Goal: Transaction & Acquisition: Obtain resource

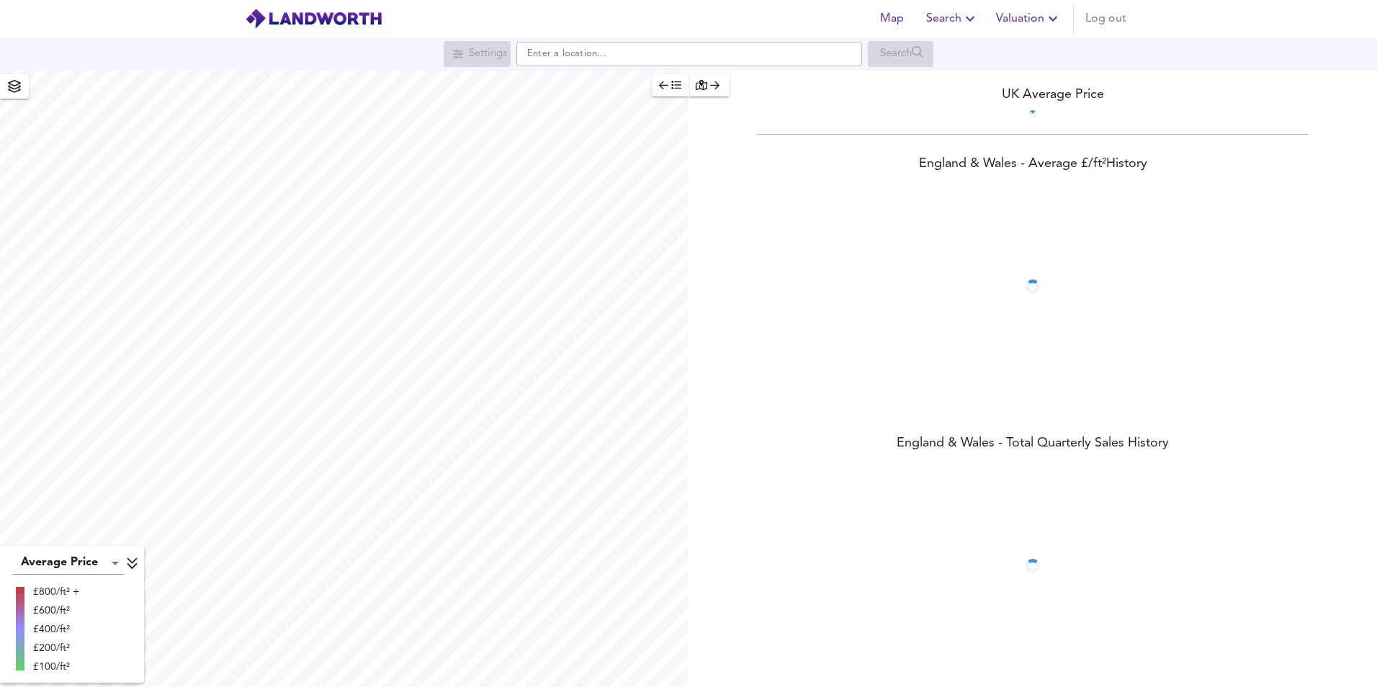
click at [709, 58] on input "text" at bounding box center [689, 54] width 346 height 24
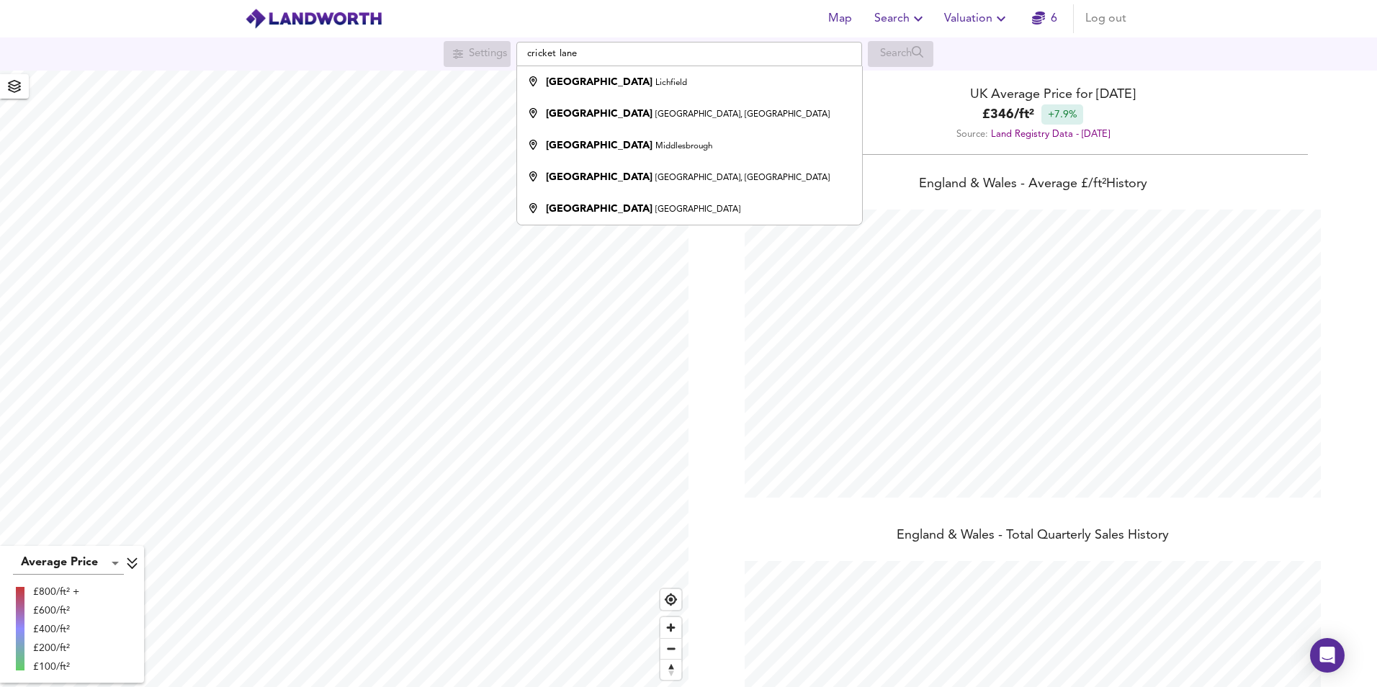
scroll to position [687, 1377]
click at [697, 76] on div "Cricket Lane Lichfield" at bounding box center [686, 82] width 331 height 14
type input "[GEOGRAPHIC_DATA], [GEOGRAPHIC_DATA]"
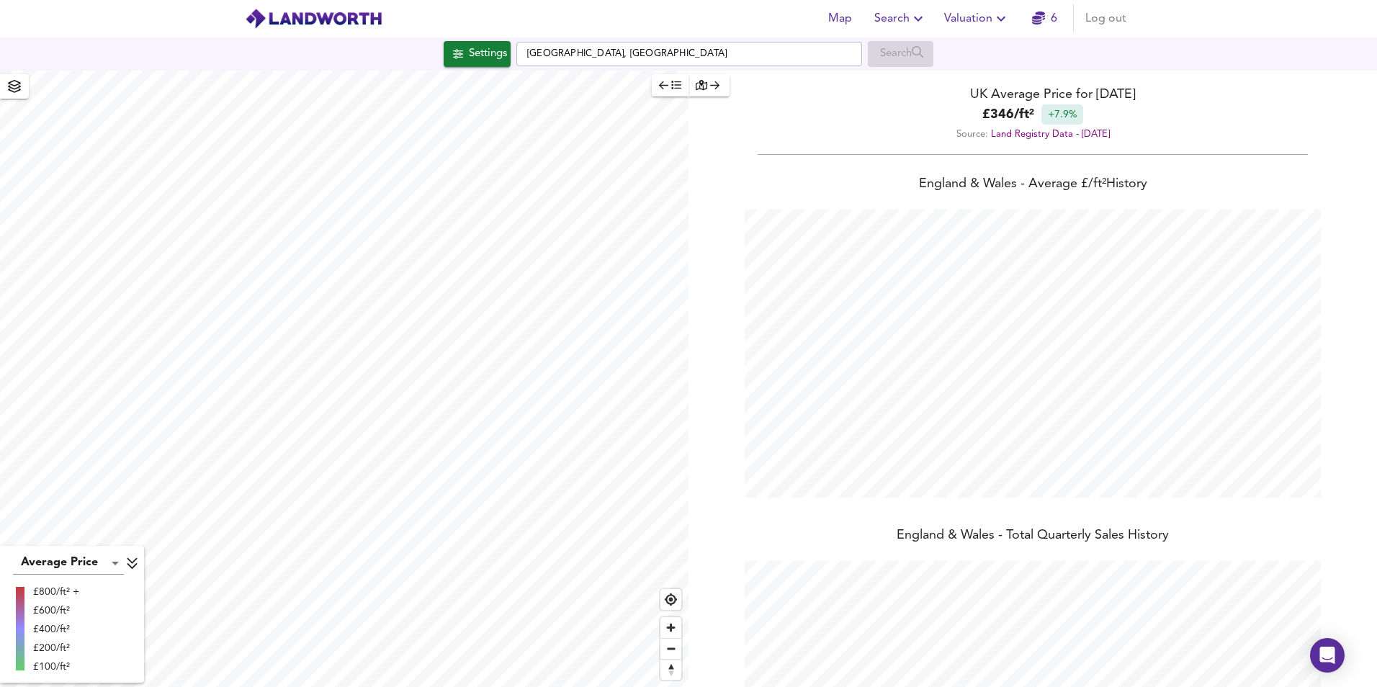
checkbox input "false"
checkbox input "true"
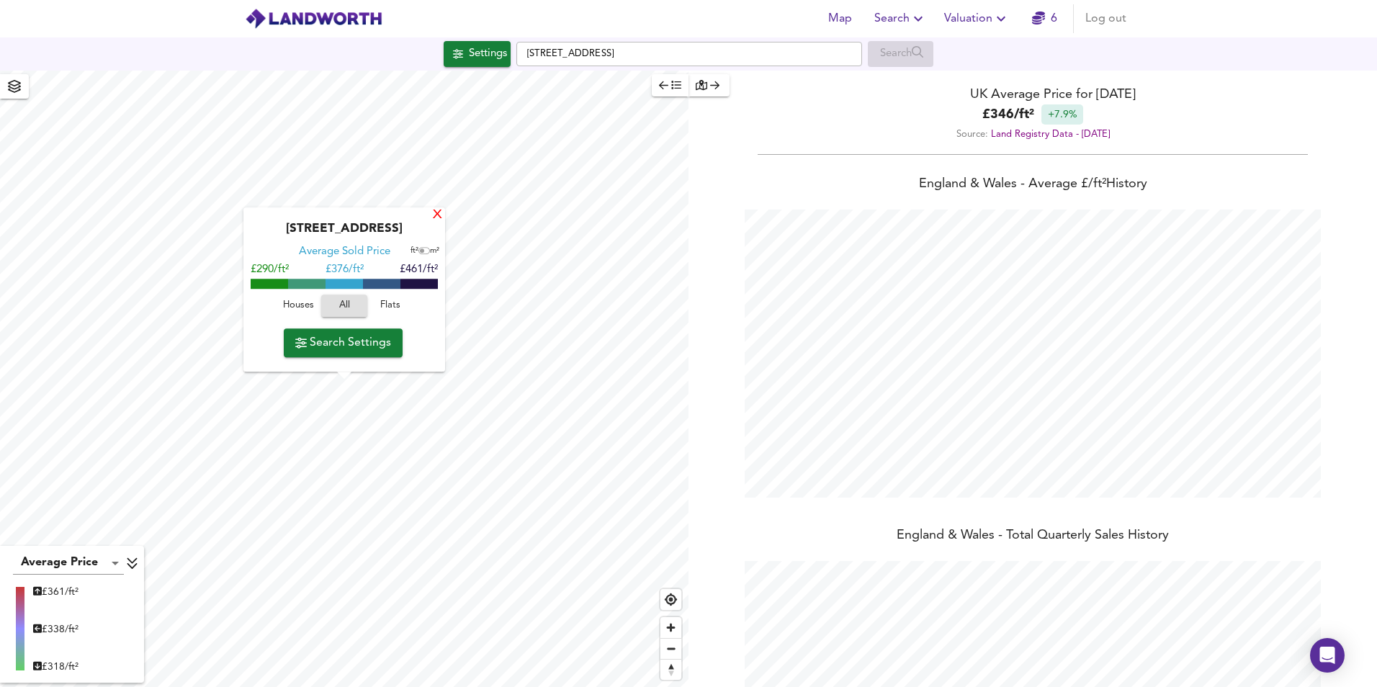
click at [435, 215] on div "X" at bounding box center [437, 216] width 12 height 14
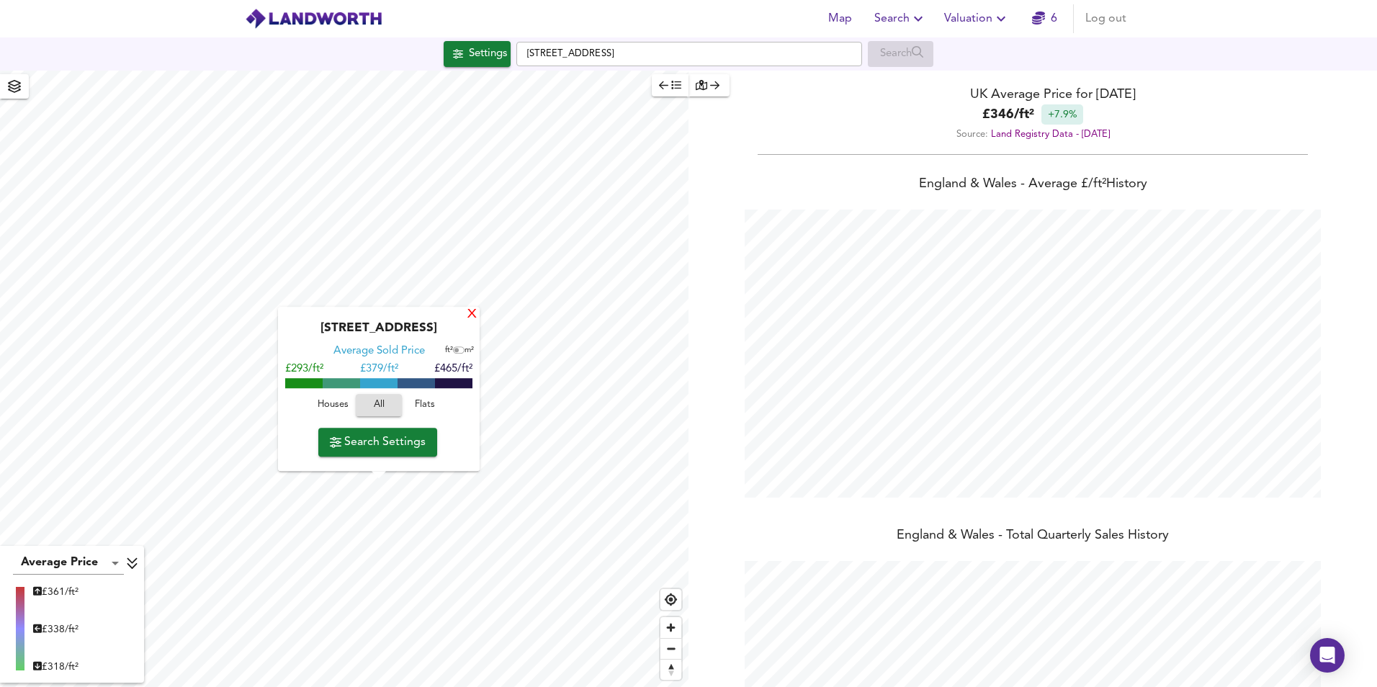
click at [471, 314] on div "X" at bounding box center [472, 315] width 12 height 14
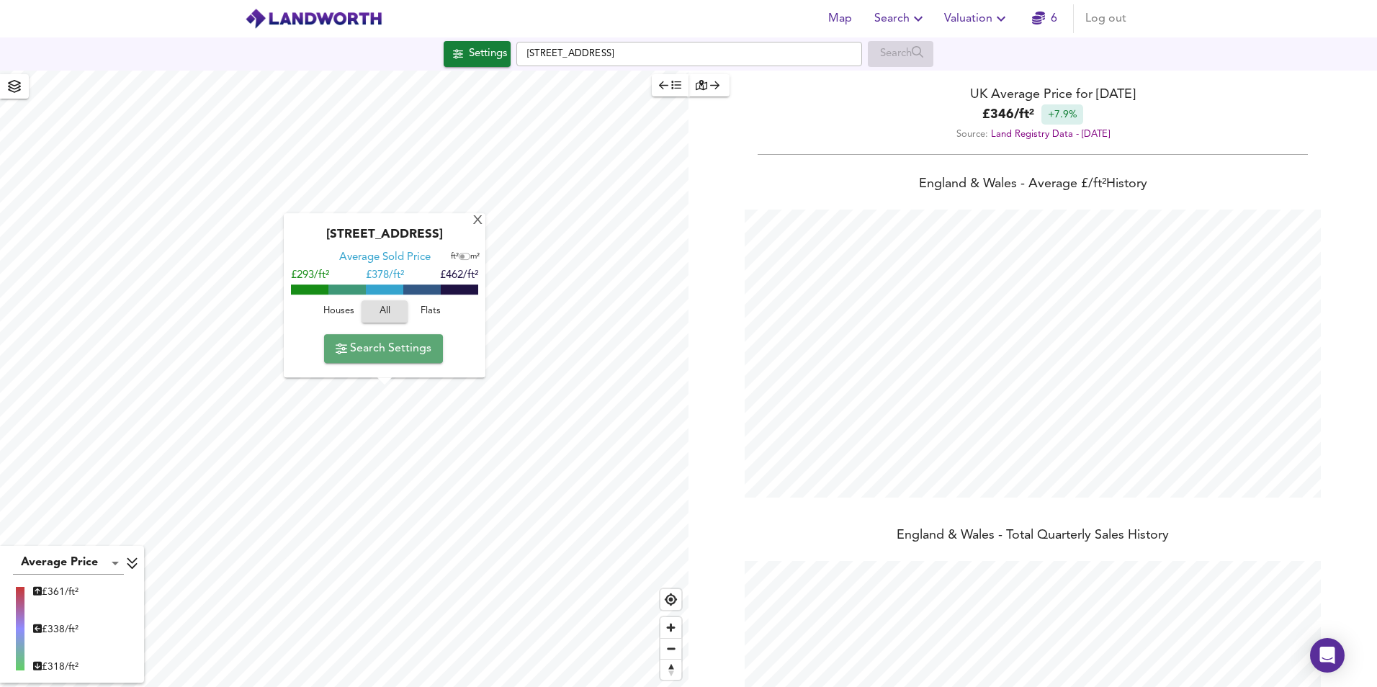
click at [385, 344] on span "Search Settings" at bounding box center [384, 349] width 96 height 20
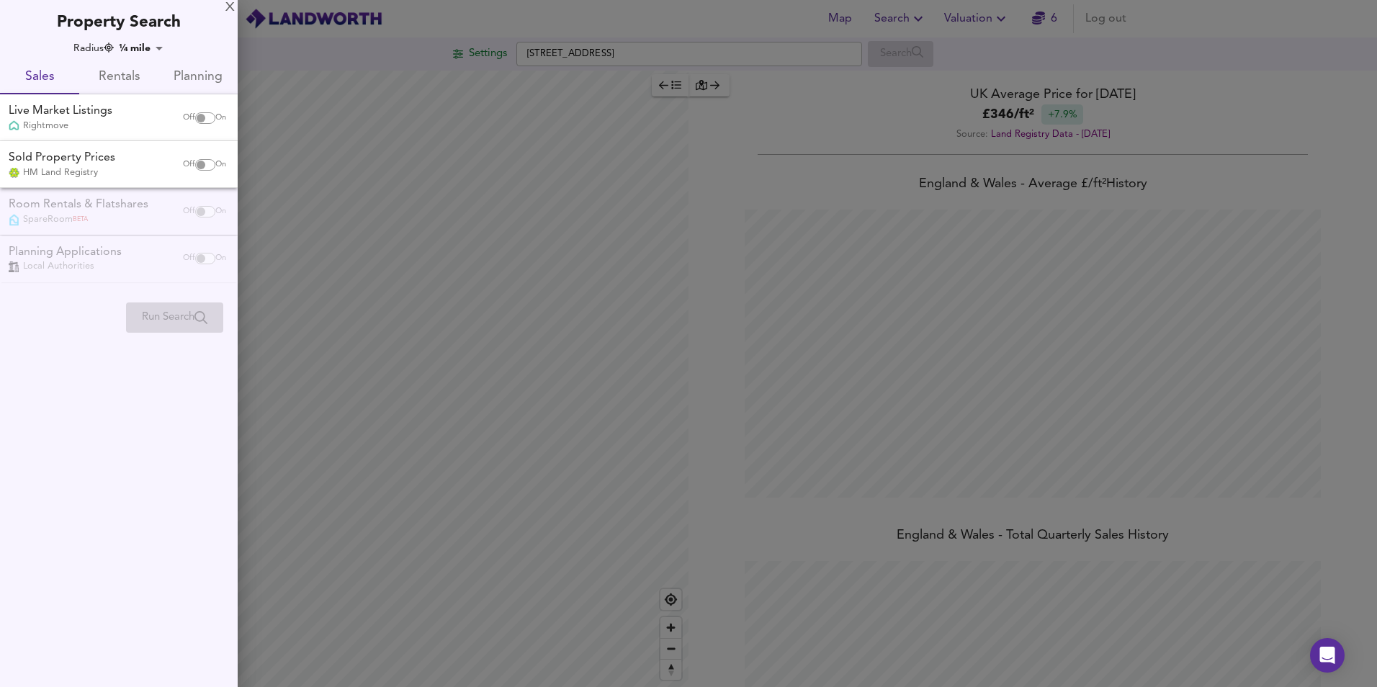
click at [202, 115] on input "checkbox" at bounding box center [201, 118] width 35 height 12
checkbox input "true"
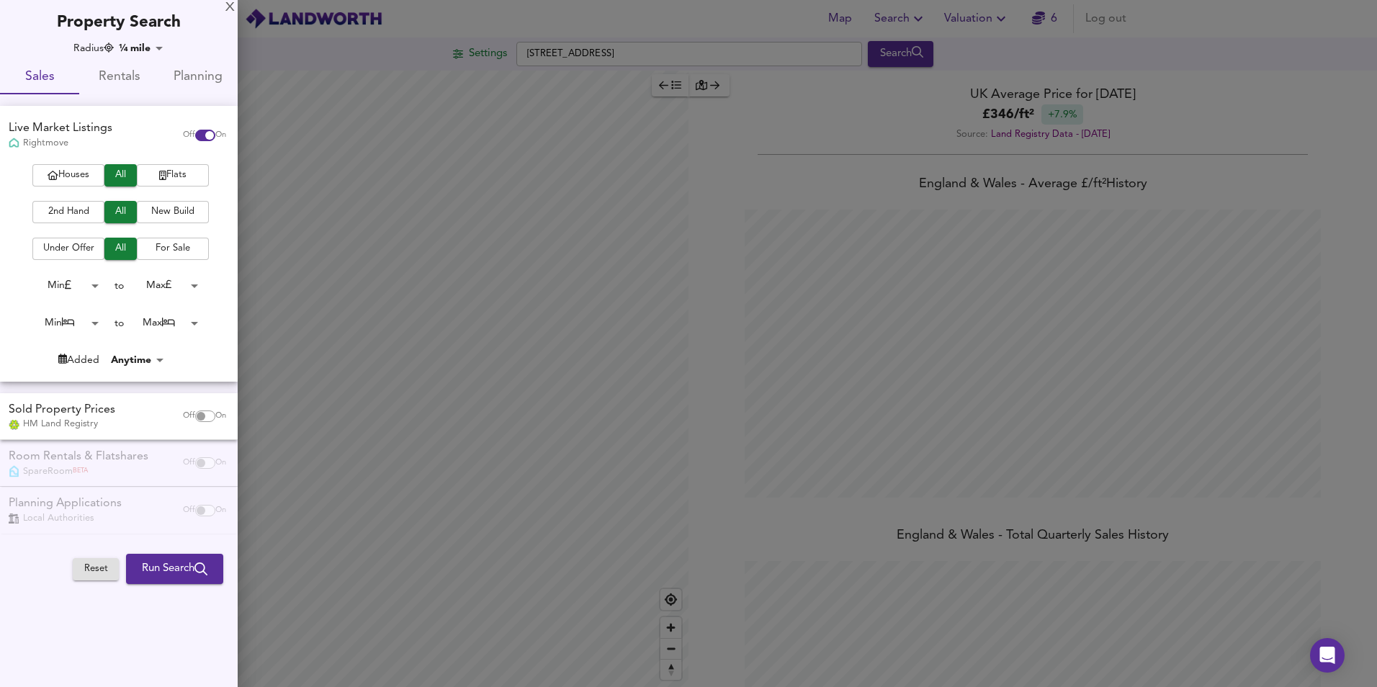
click at [207, 420] on input "checkbox" at bounding box center [201, 417] width 35 height 12
checkbox input "true"
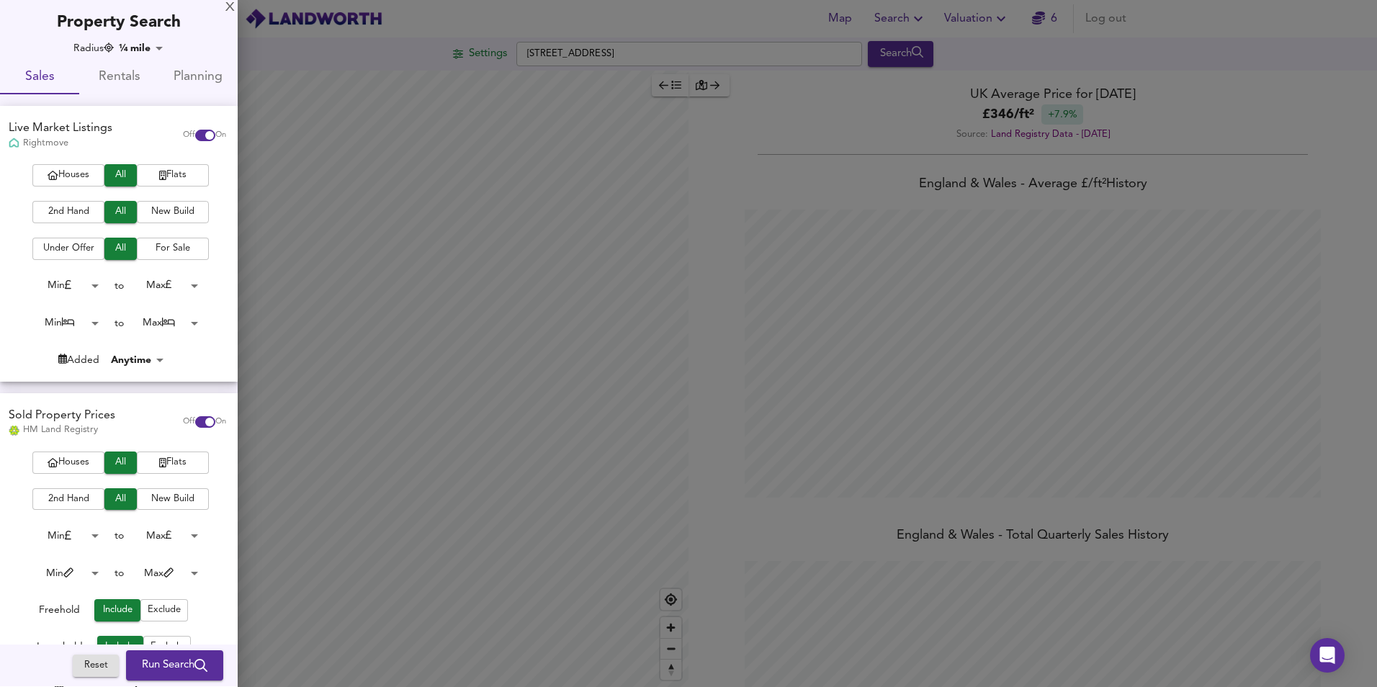
click at [177, 212] on span "New Build" at bounding box center [173, 212] width 58 height 17
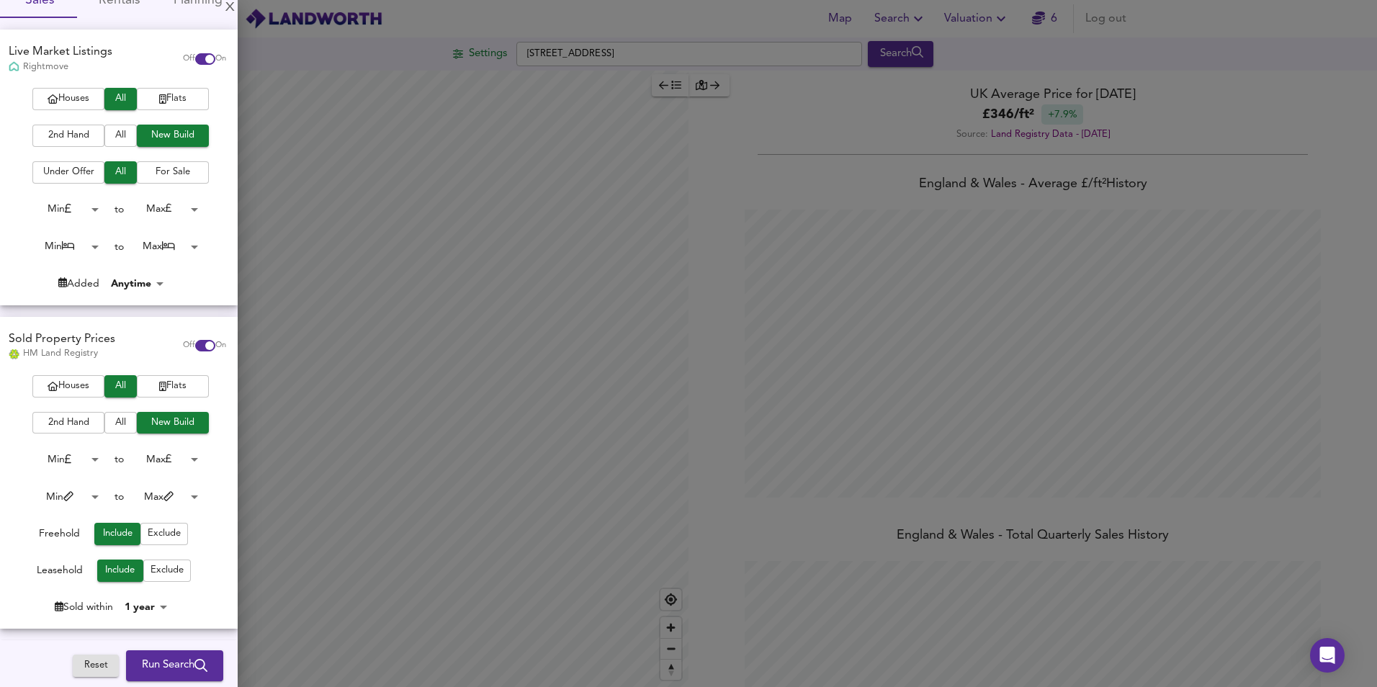
scroll to position [144, 0]
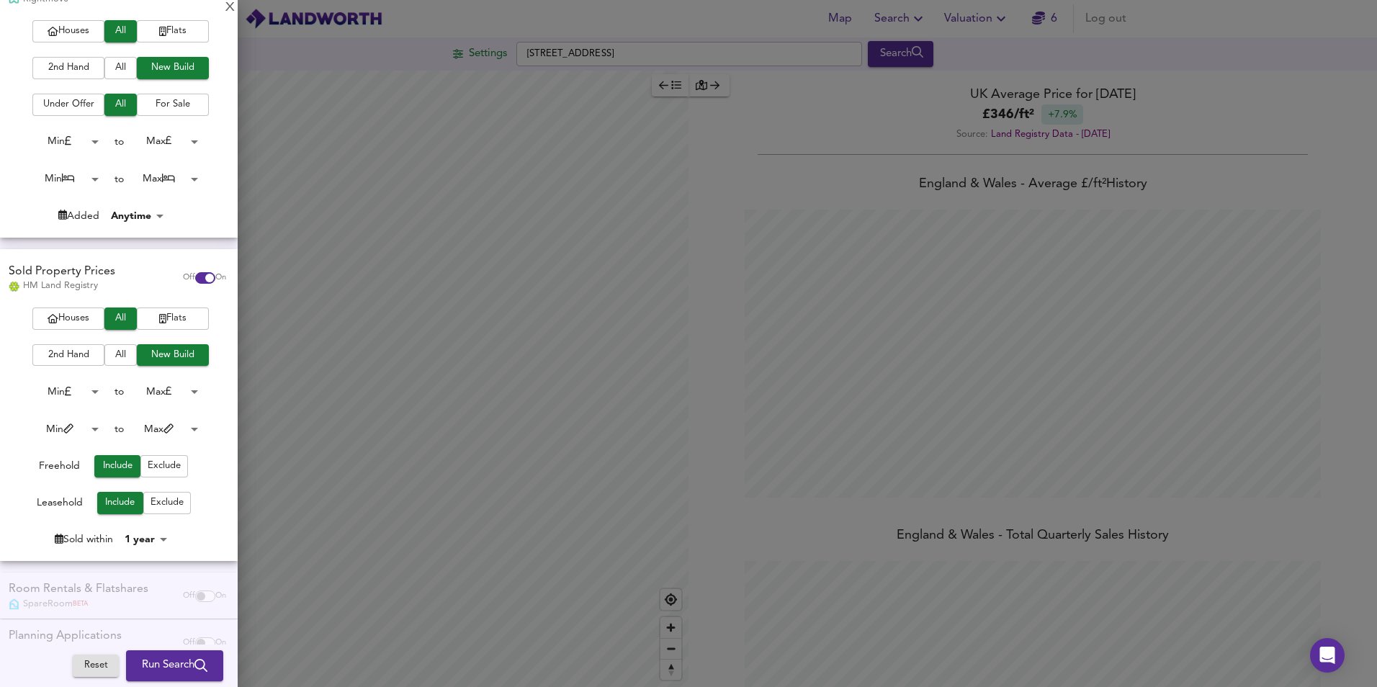
click at [147, 536] on body "Map Search Valuation 6 Log out Settings [GEOGRAPHIC_DATA] 9ER Search Average Pr…" at bounding box center [688, 343] width 1377 height 687
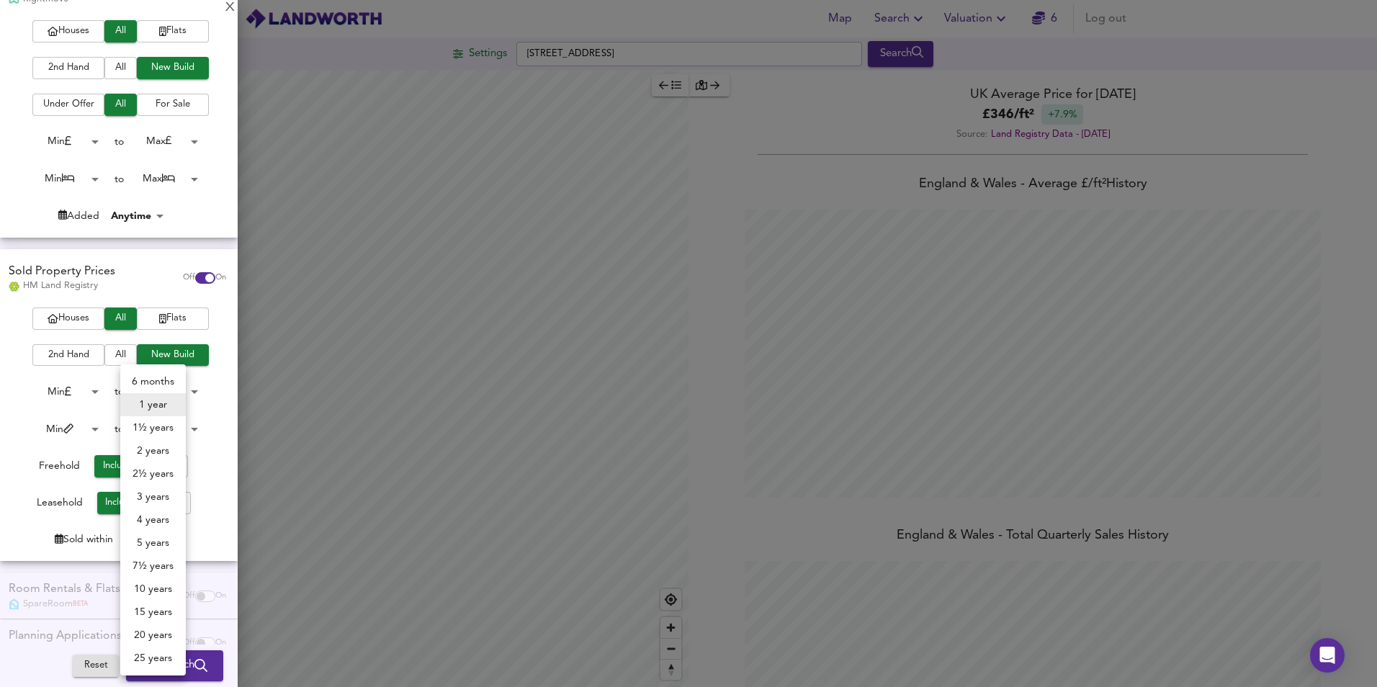
click at [71, 422] on div at bounding box center [688, 343] width 1377 height 687
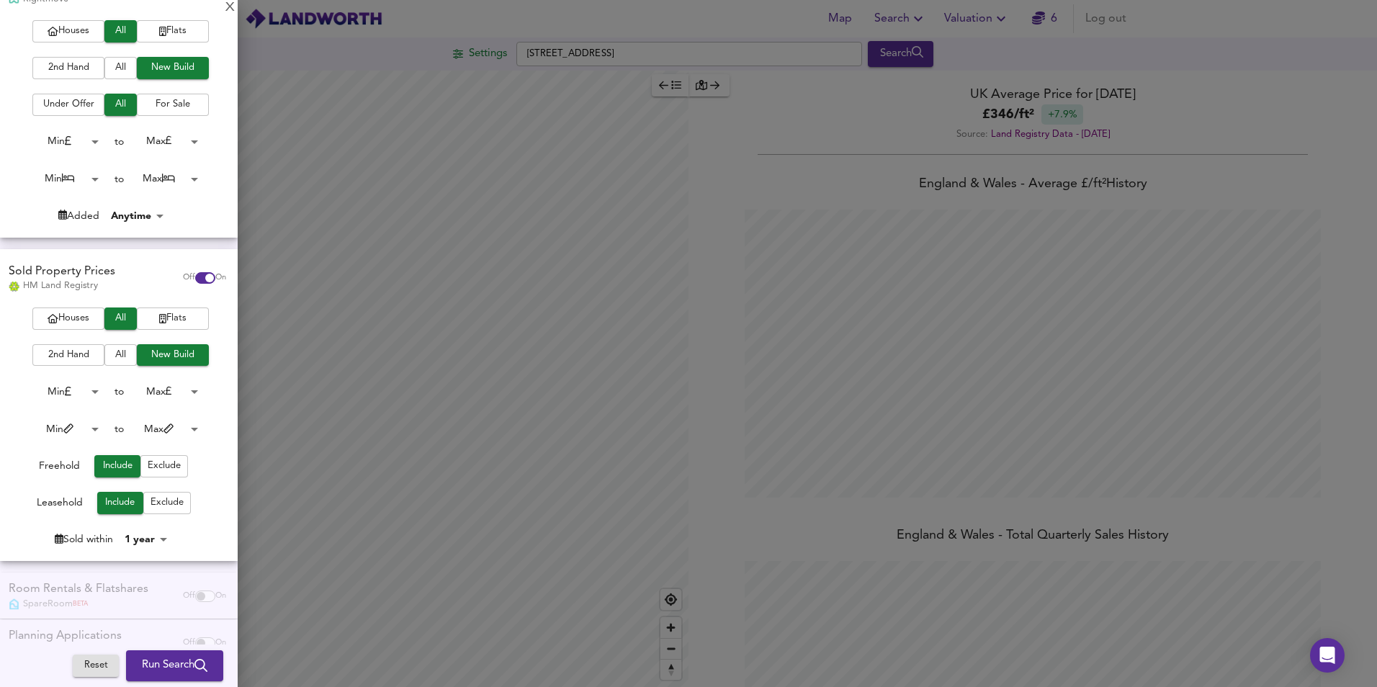
click at [181, 659] on span "Run Search" at bounding box center [175, 666] width 66 height 19
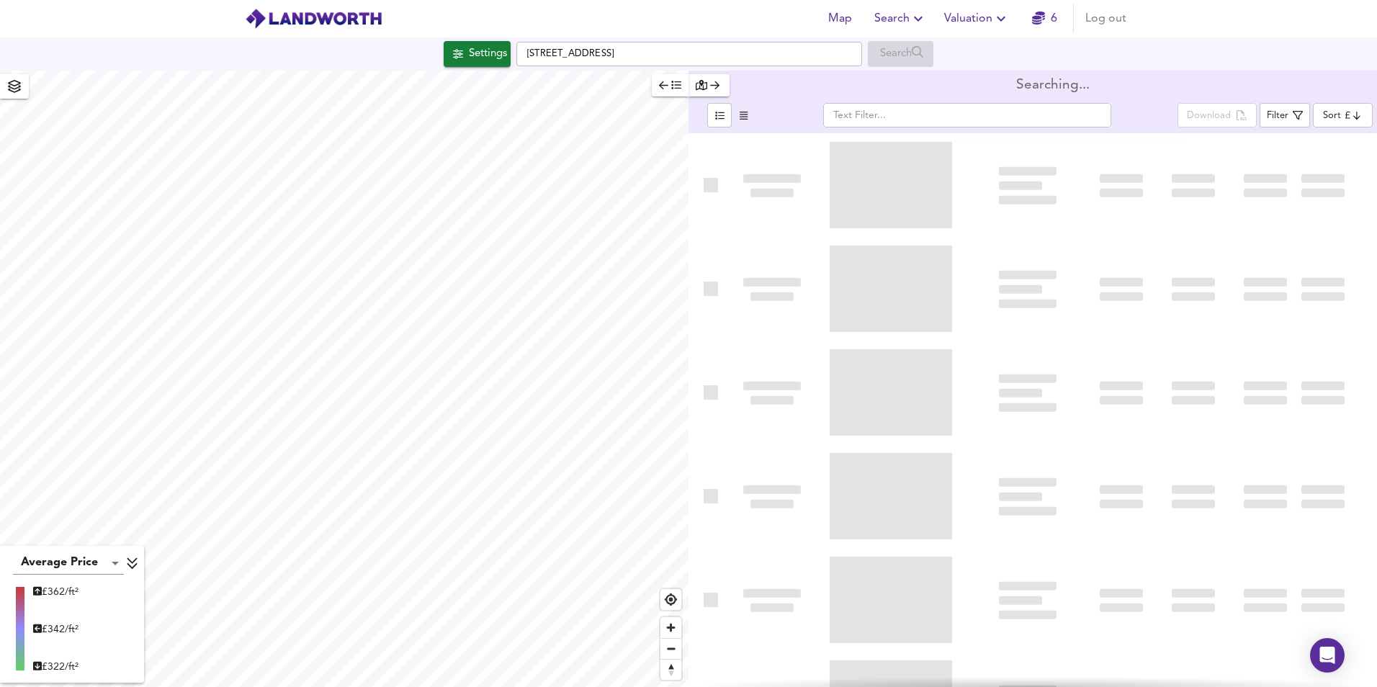
type input "bestdeal"
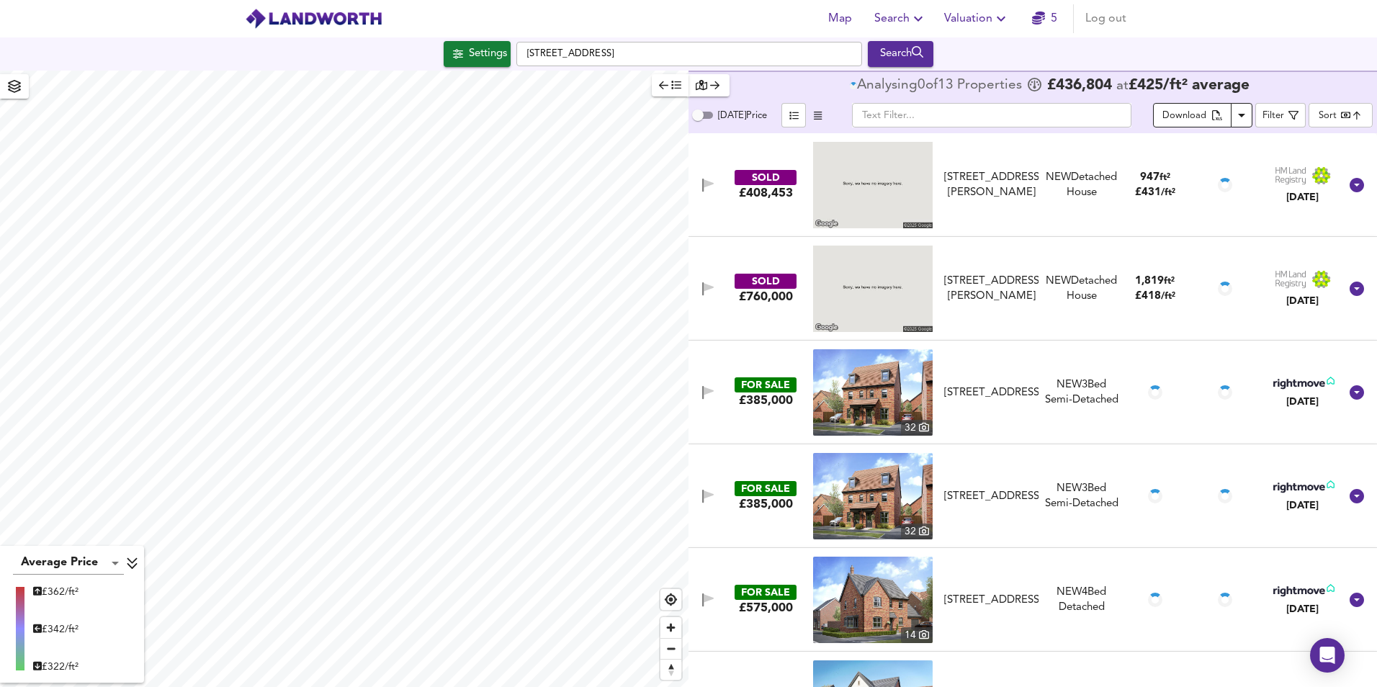
click at [1211, 118] on span "Download" at bounding box center [1193, 116] width 60 height 17
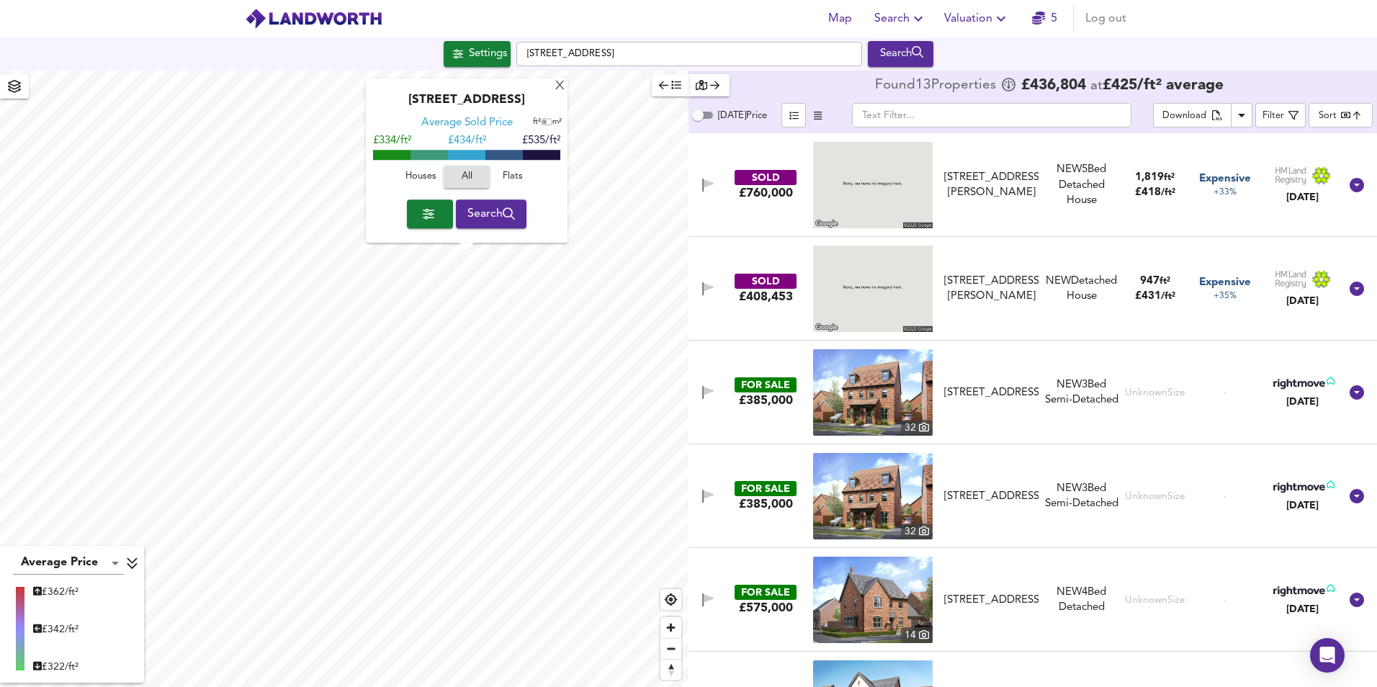
click at [498, 259] on div "X Heritage Court, WS14 9ST Average Sold Price ft² m² £334/ft² £ 434/ft² £535/ft…" at bounding box center [344, 379] width 689 height 617
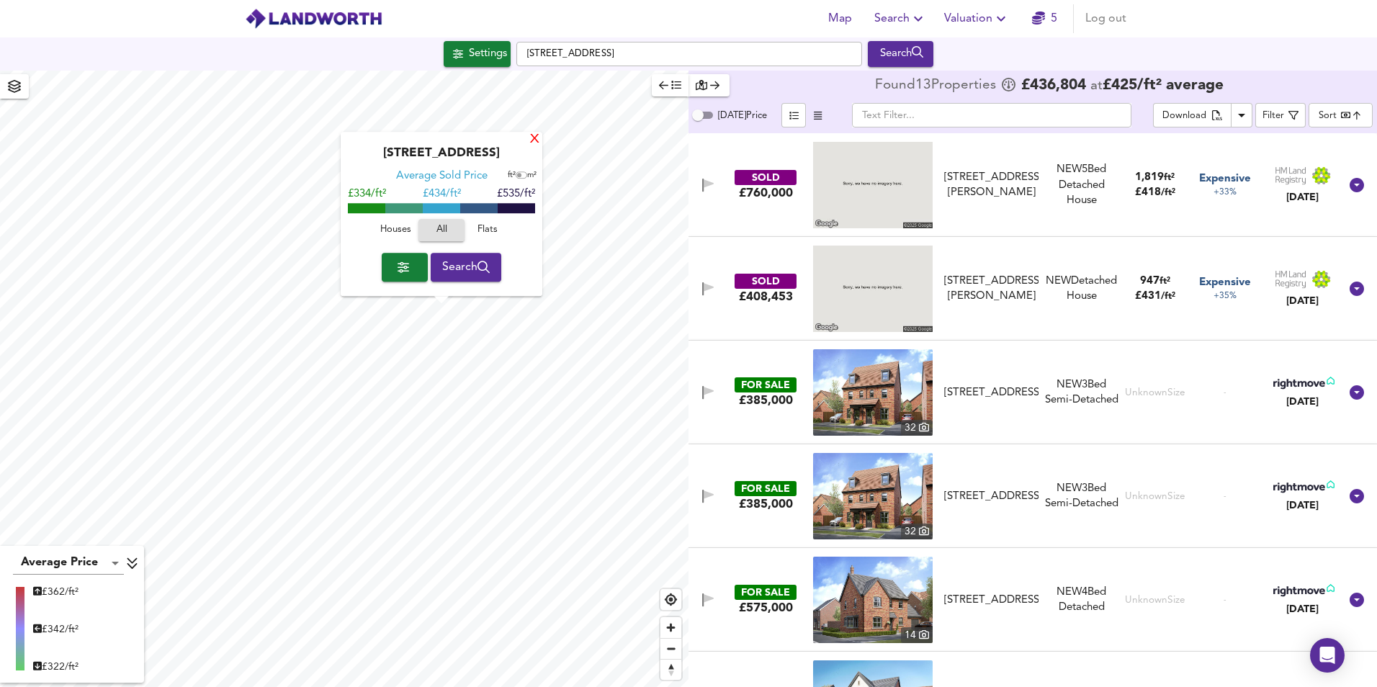
click at [532, 143] on div "X" at bounding box center [535, 140] width 12 height 14
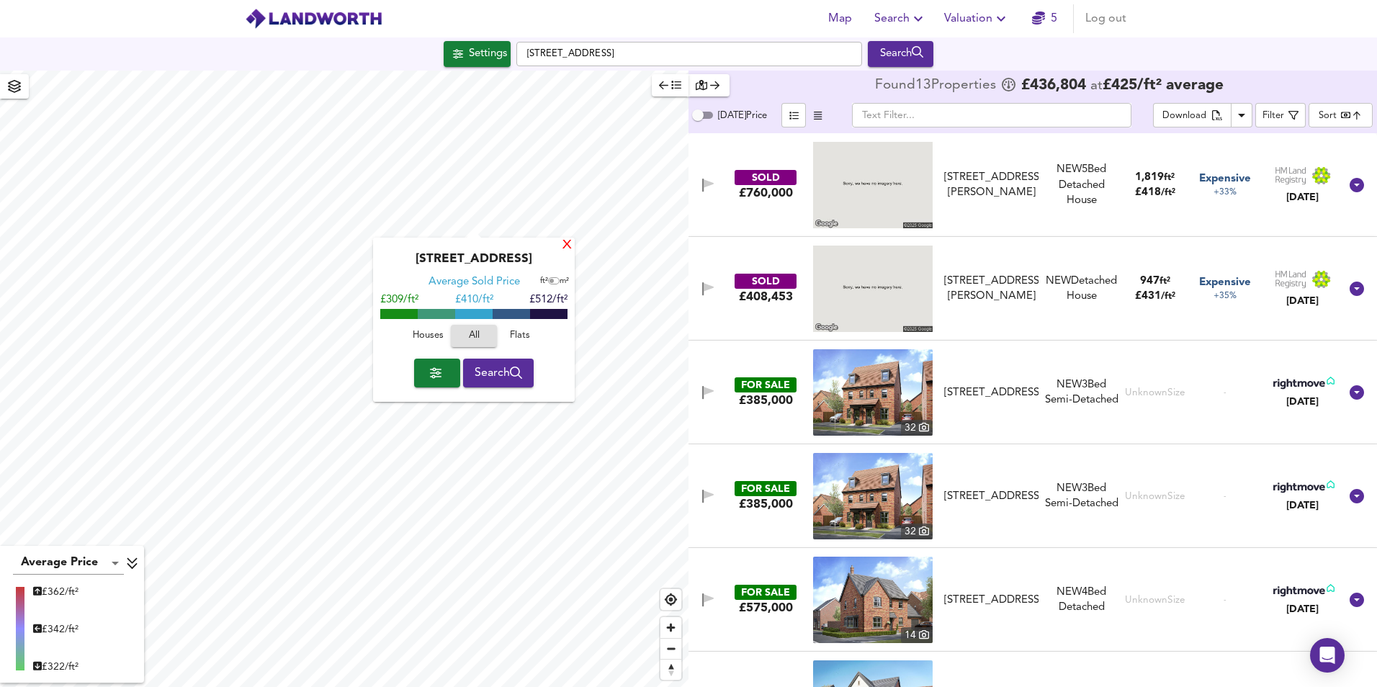
click at [565, 245] on div "X" at bounding box center [567, 246] width 12 height 14
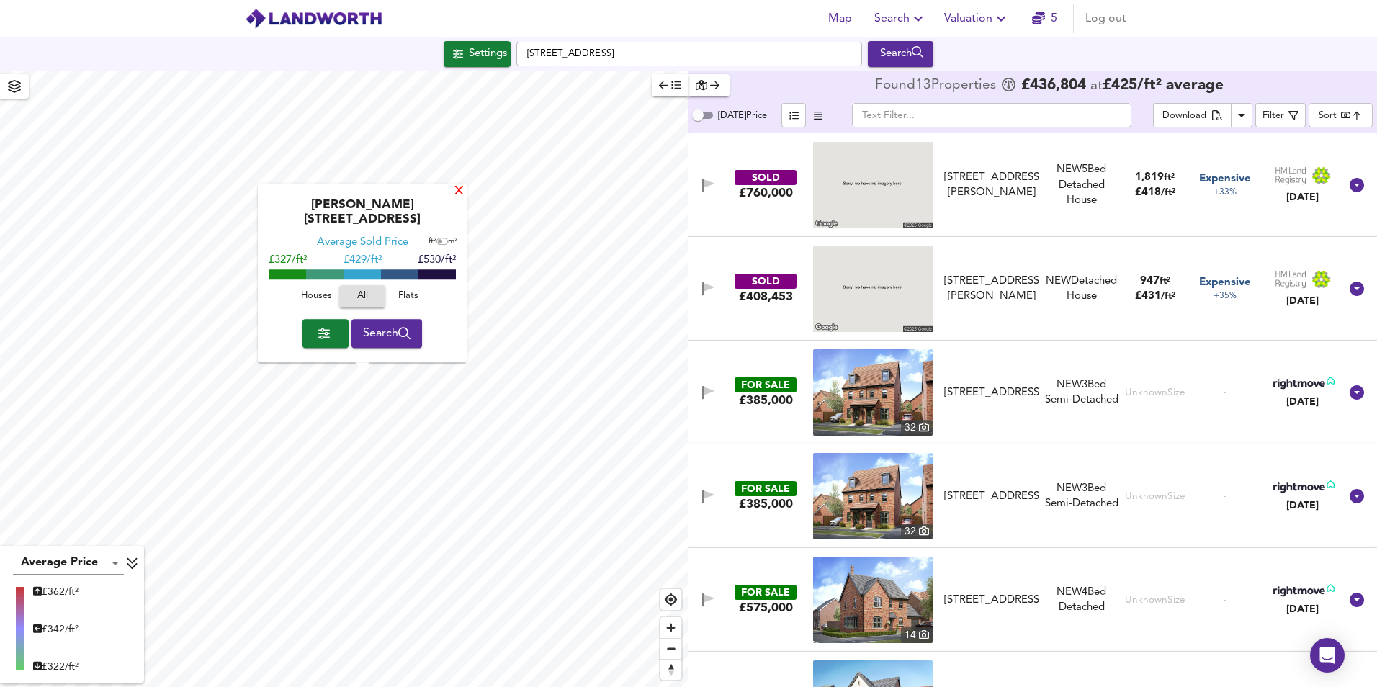
click at [458, 199] on div "X" at bounding box center [459, 192] width 12 height 14
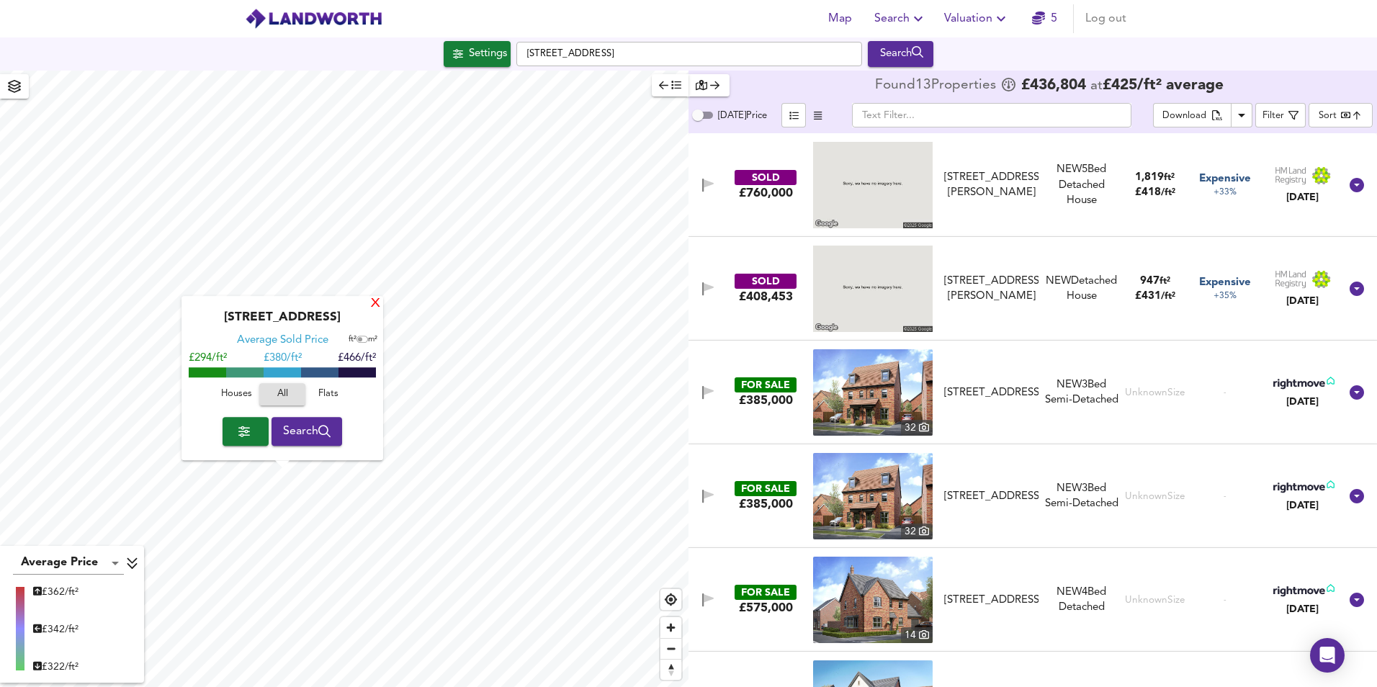
click at [376, 304] on div "X" at bounding box center [375, 304] width 12 height 14
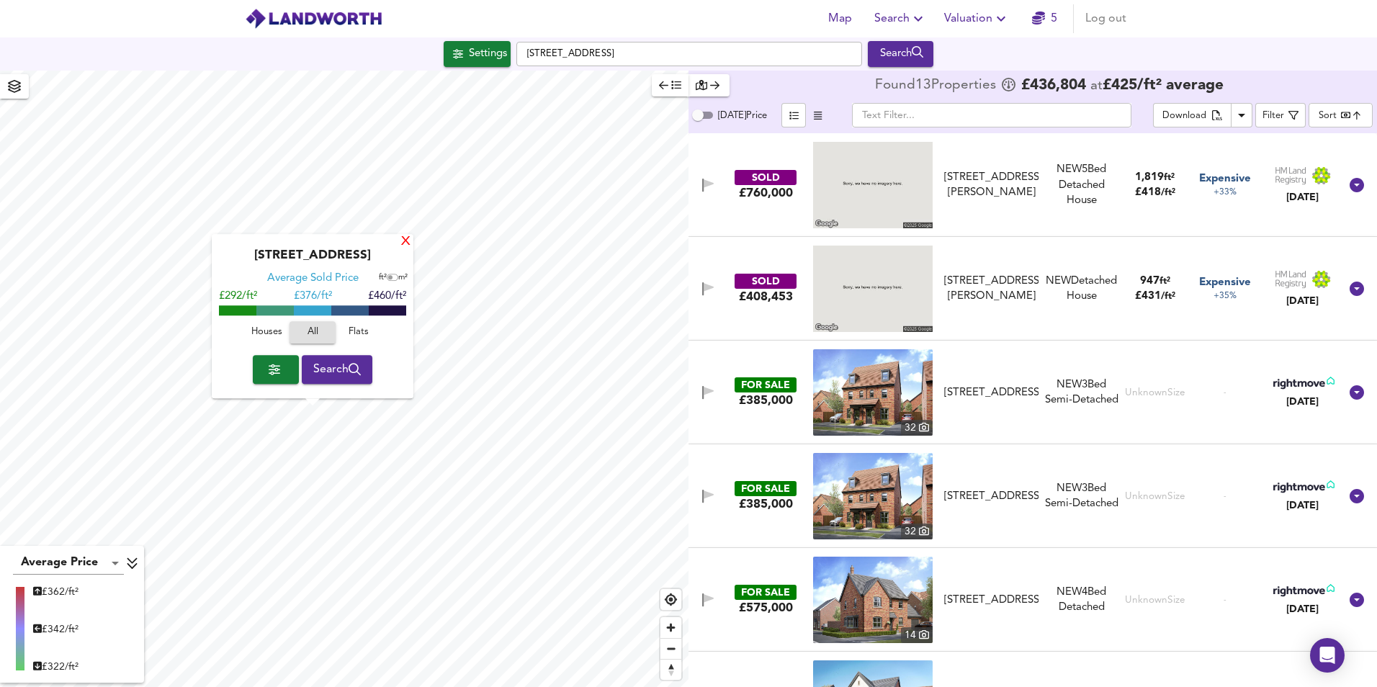
click at [408, 240] on div "X" at bounding box center [406, 243] width 12 height 14
click at [413, 241] on div "[GEOGRAPHIC_DATA] Average Sold Price ft² m² £292/ft² £ 376/ft² £459/ft² Houses …" at bounding box center [314, 314] width 202 height 164
click at [411, 238] on div "X" at bounding box center [407, 240] width 12 height 14
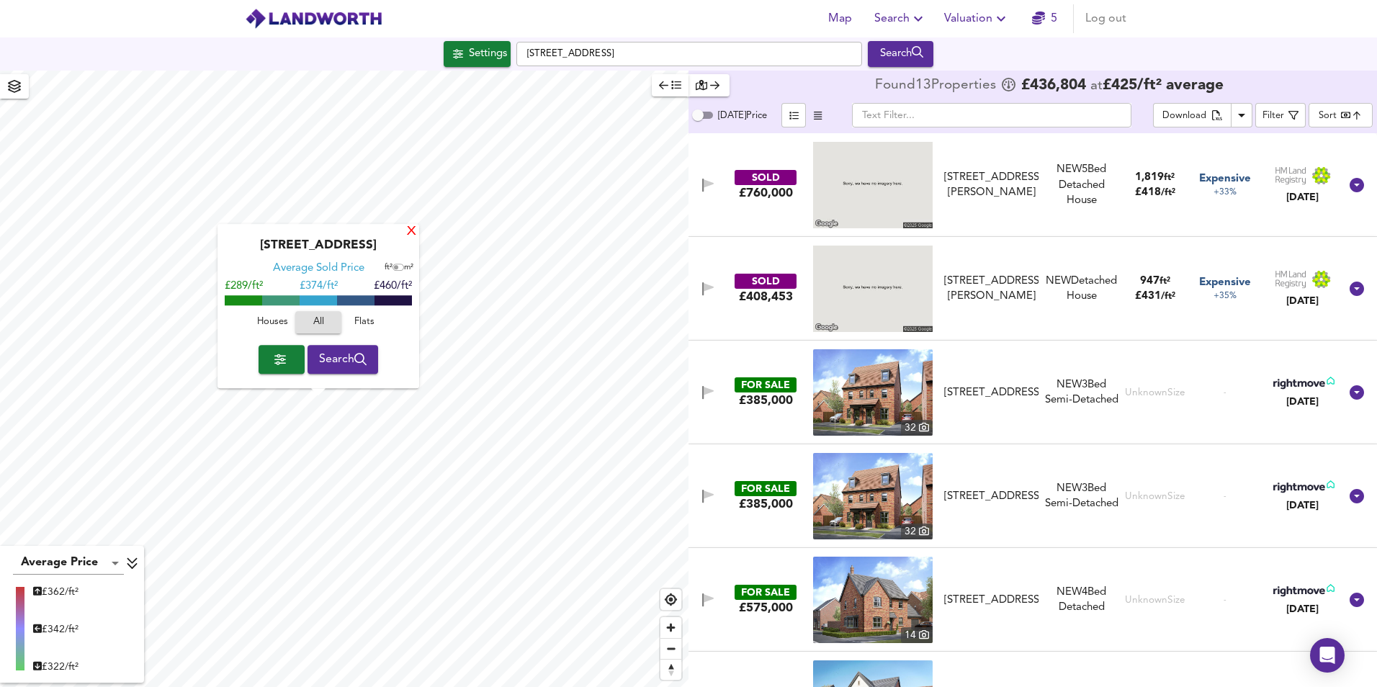
click at [411, 232] on div "X" at bounding box center [412, 232] width 12 height 14
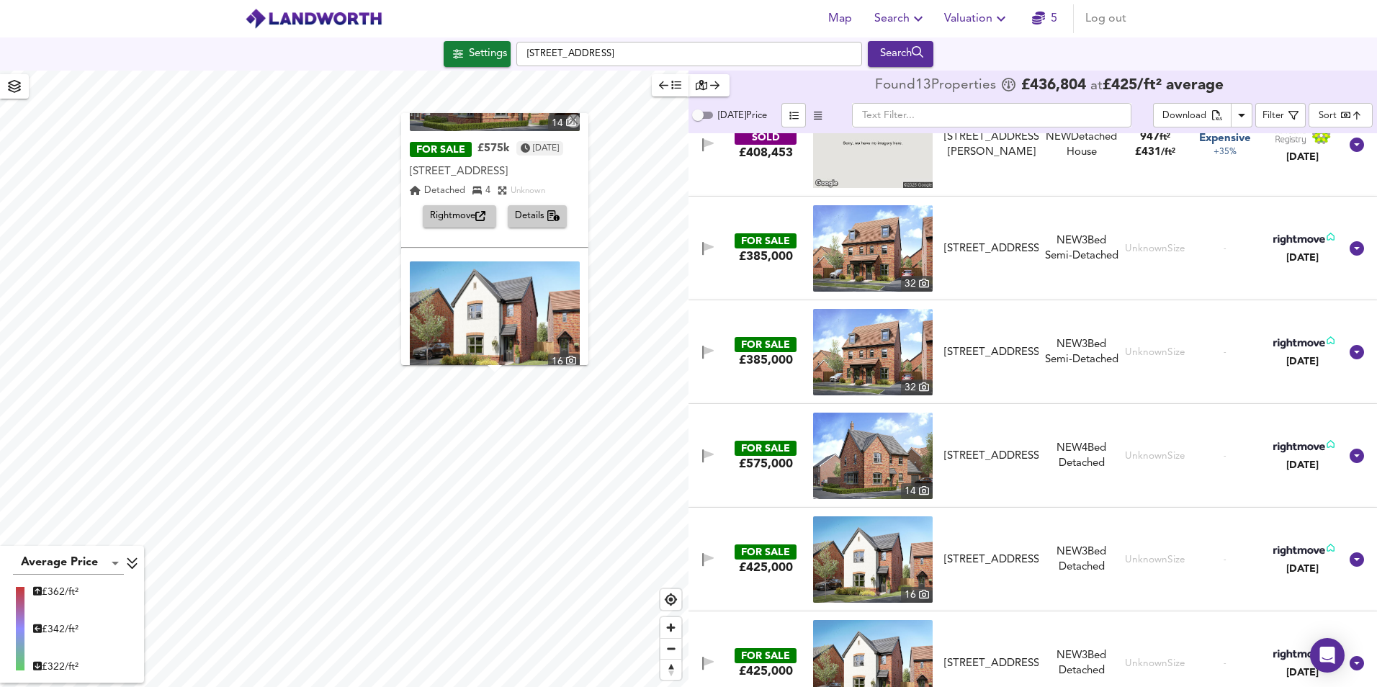
scroll to position [576, 0]
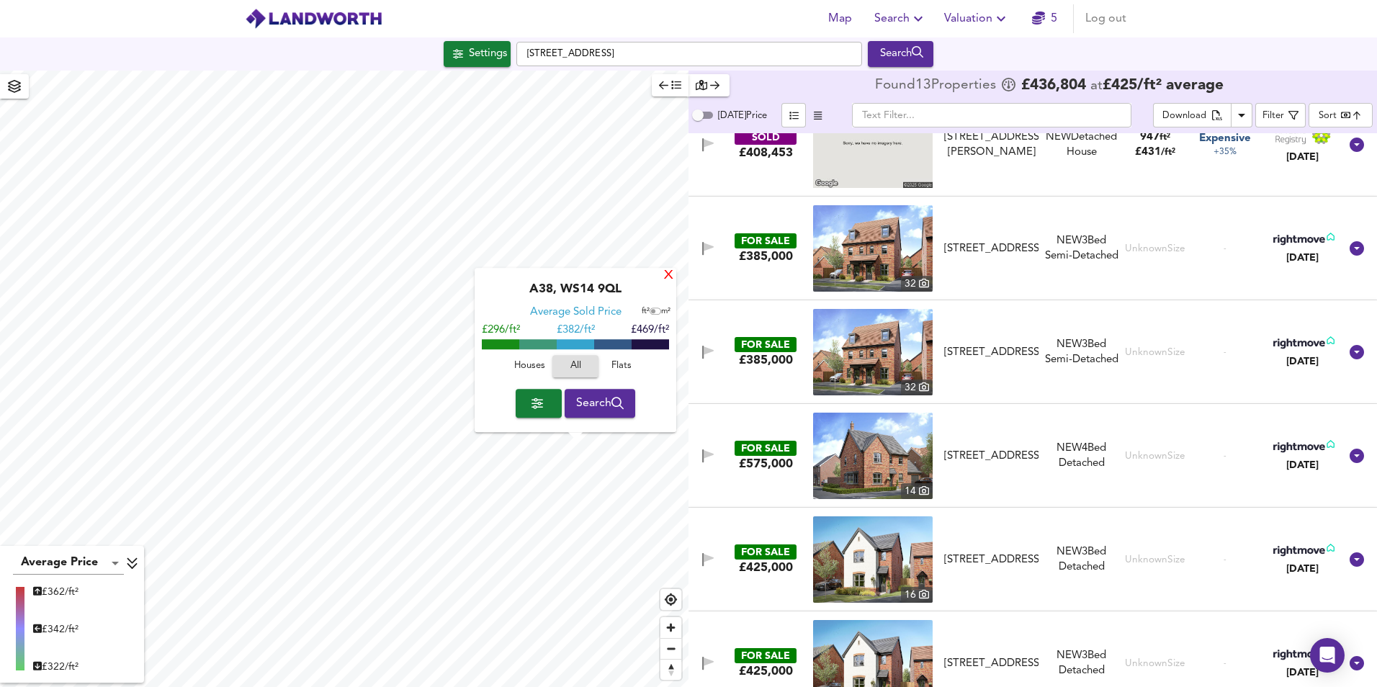
click at [668, 274] on div "X" at bounding box center [669, 276] width 12 height 14
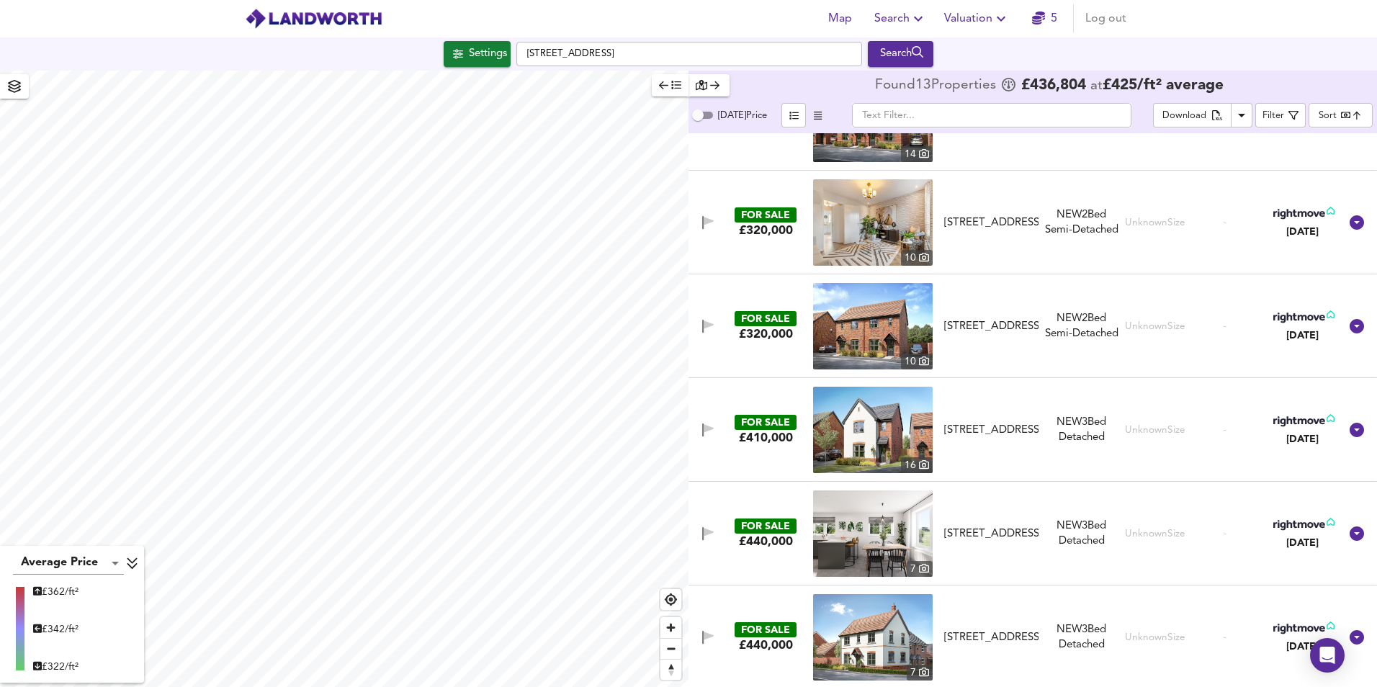
scroll to position [794, 0]
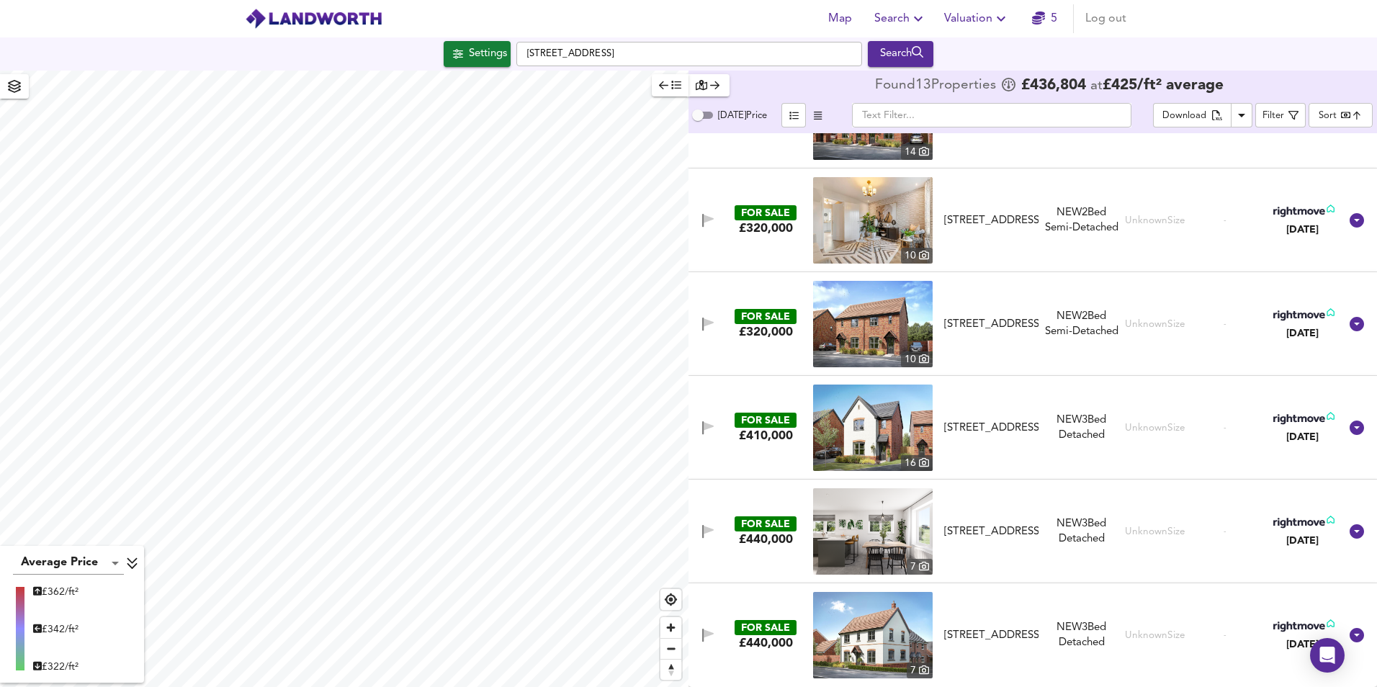
click at [975, 628] on div "[STREET_ADDRESS]" at bounding box center [991, 635] width 94 height 15
